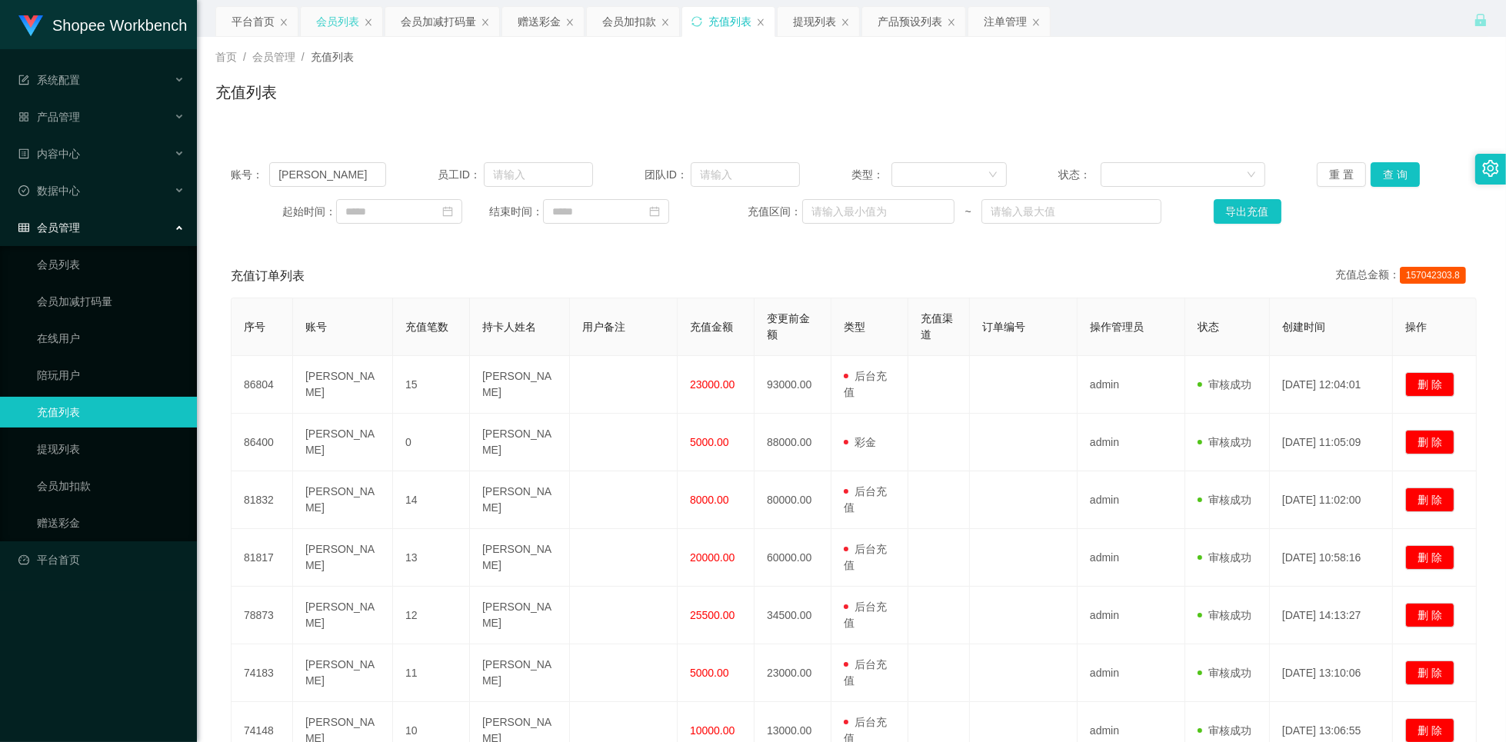
click at [333, 19] on div "会员列表" at bounding box center [337, 21] width 43 height 29
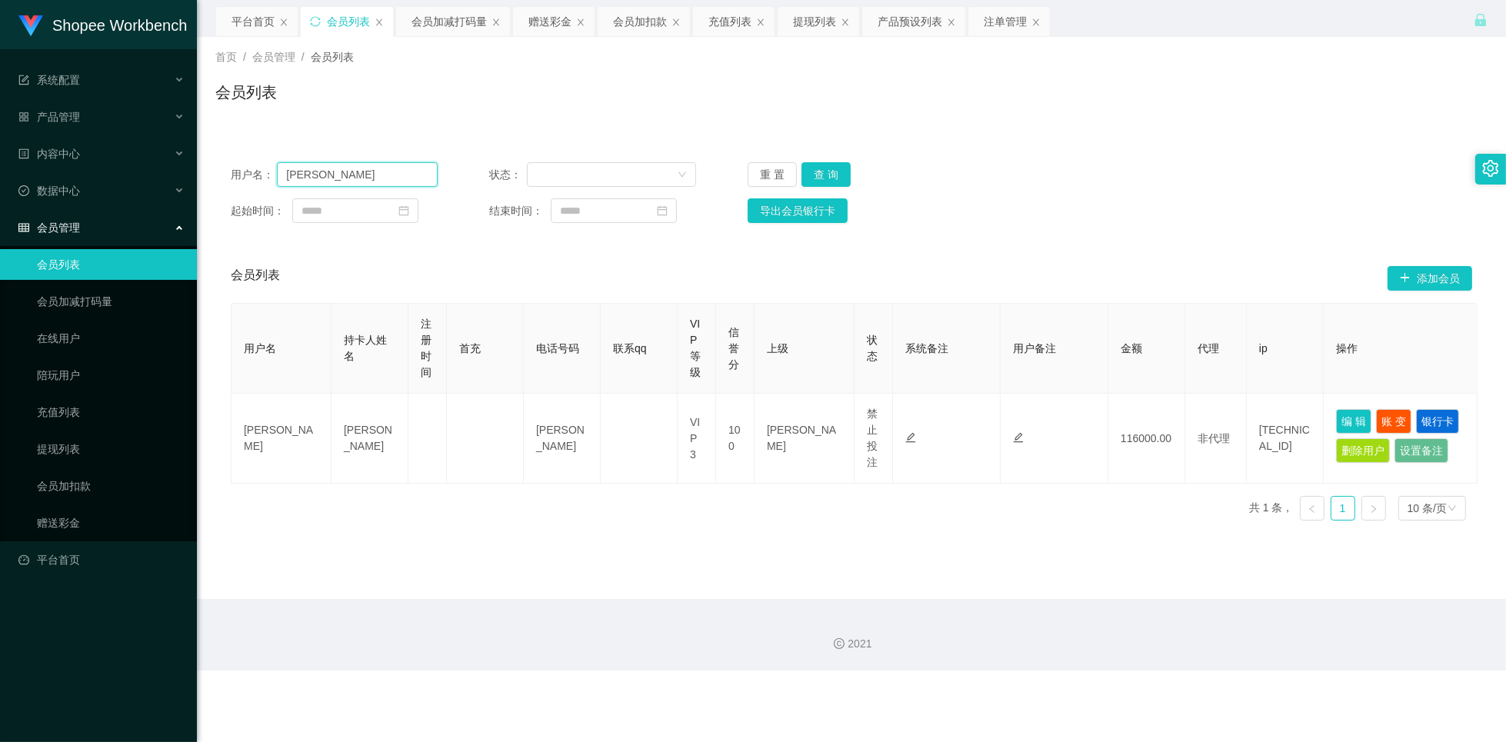
click at [379, 175] on input "[PERSON_NAME]" at bounding box center [357, 174] width 161 height 25
click at [378, 174] on input "[PERSON_NAME]" at bounding box center [357, 174] width 161 height 25
paste input "0183826900"
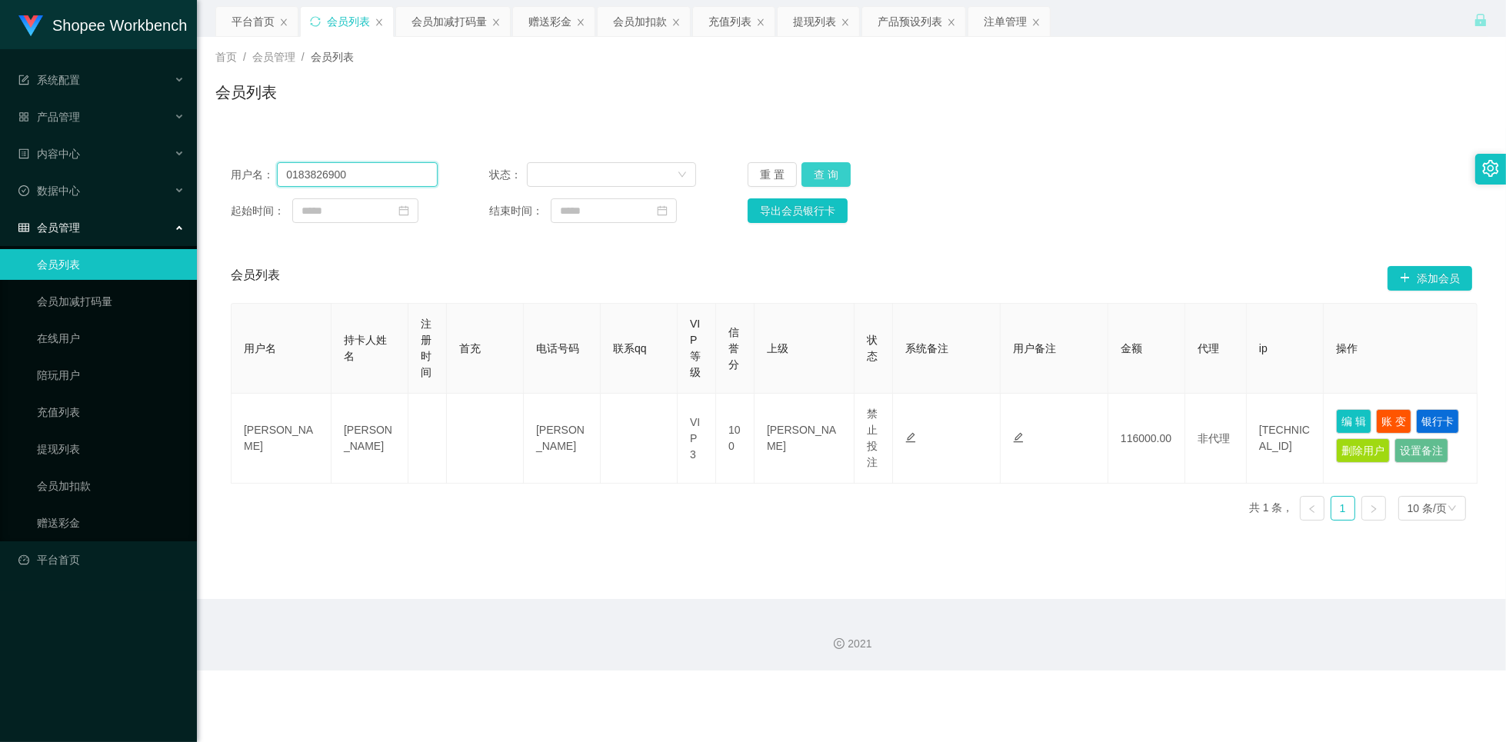
type input "0183826900"
click at [807, 168] on button "查 询" at bounding box center [826, 174] width 49 height 25
click at [825, 174] on button "查 询" at bounding box center [826, 174] width 49 height 25
